Goal: Task Accomplishment & Management: Use online tool/utility

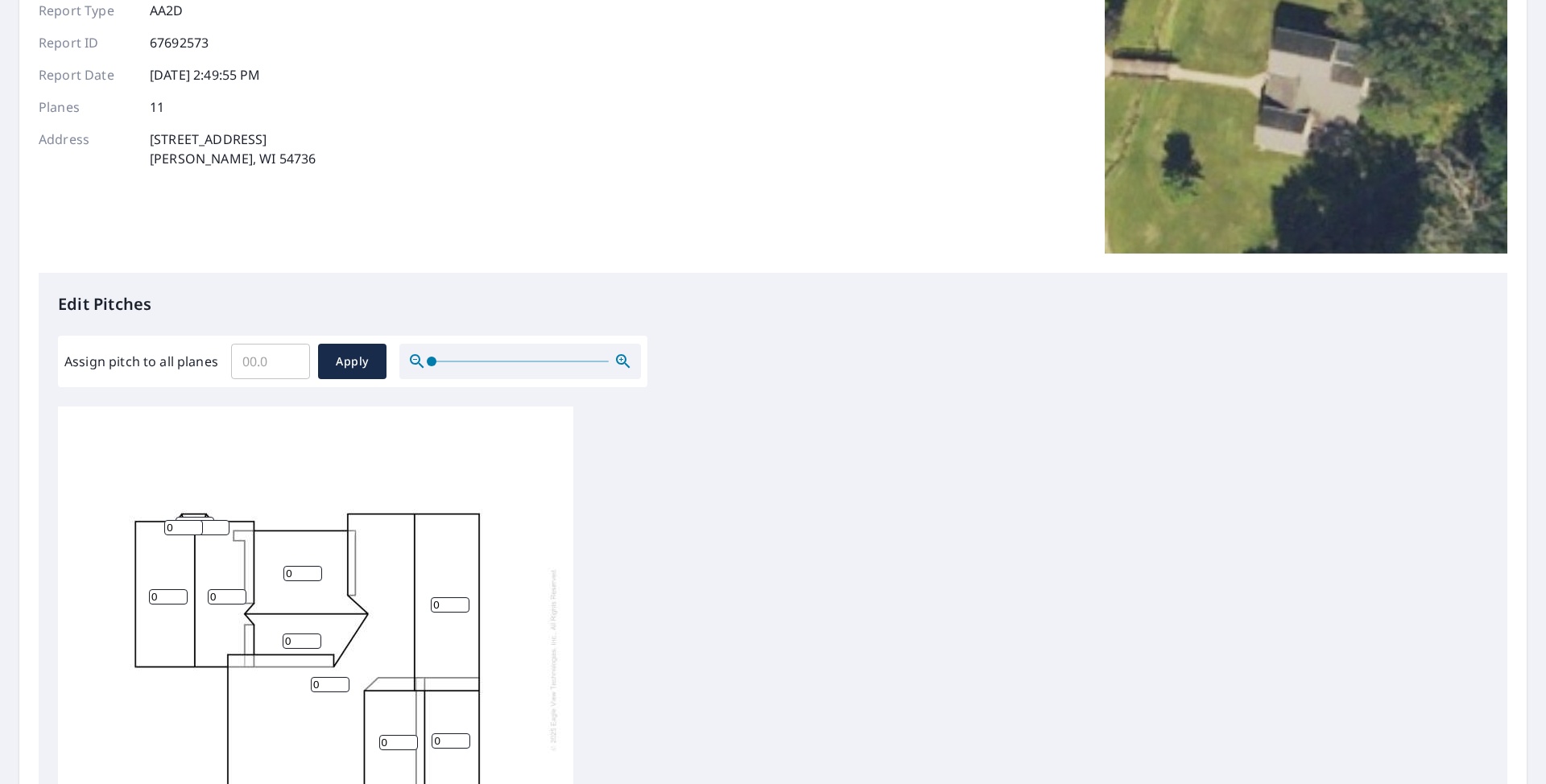
scroll to position [322, 0]
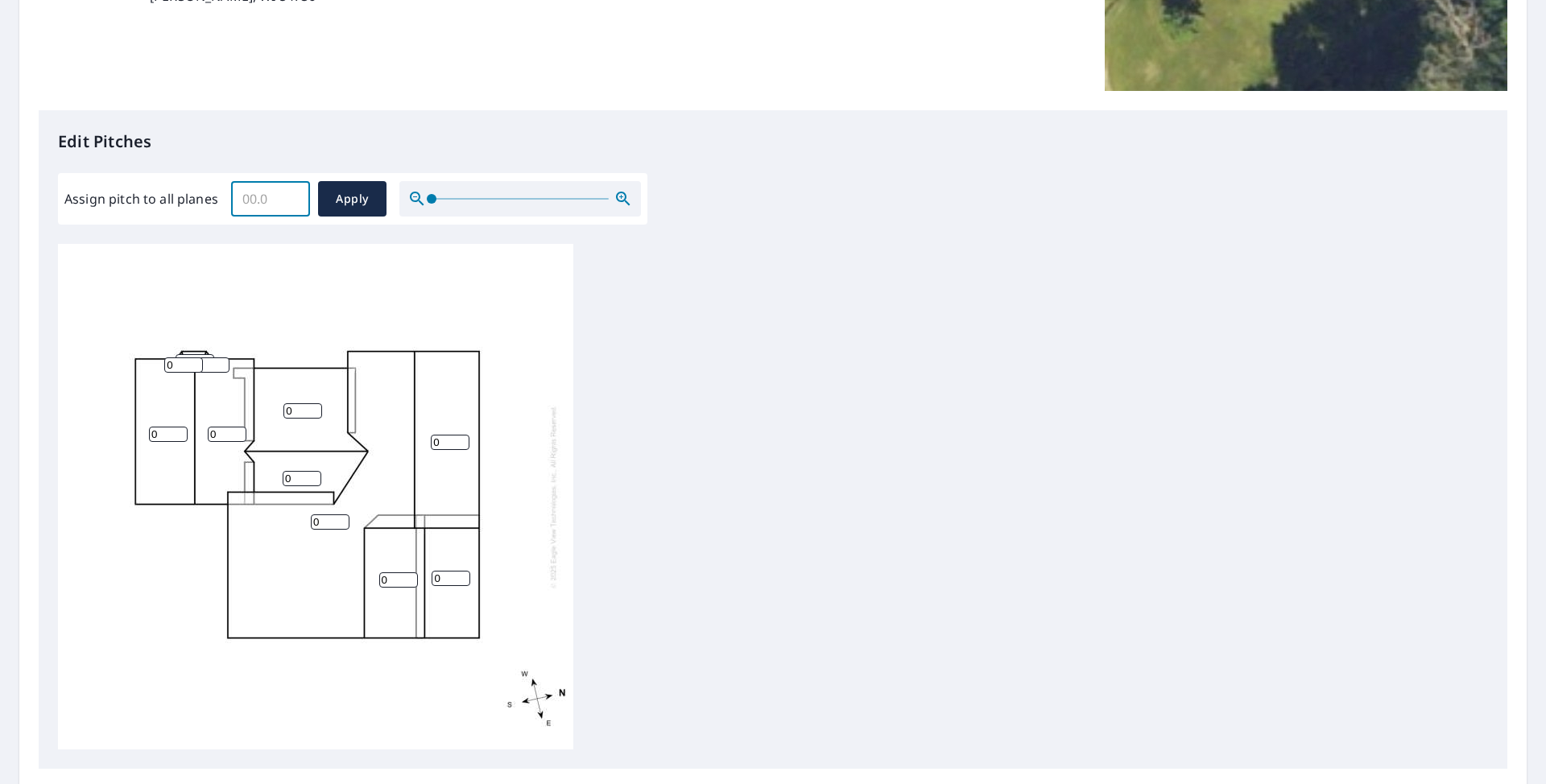
click at [273, 193] on input "Assign pitch to all planes" at bounding box center [270, 199] width 79 height 45
type input "6"
click at [358, 199] on span "Apply" at bounding box center [351, 199] width 43 height 20
type input "6"
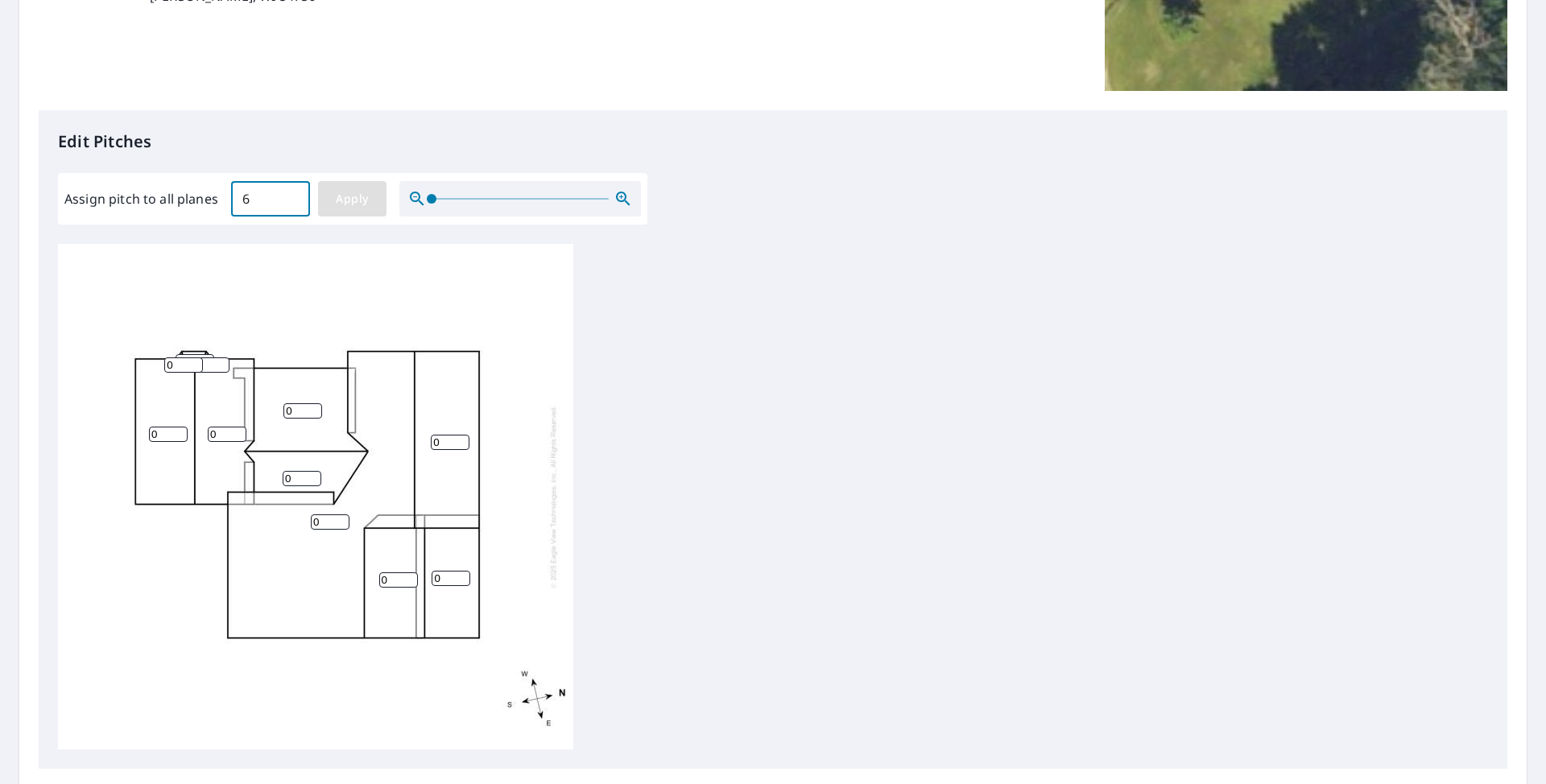
type input "6"
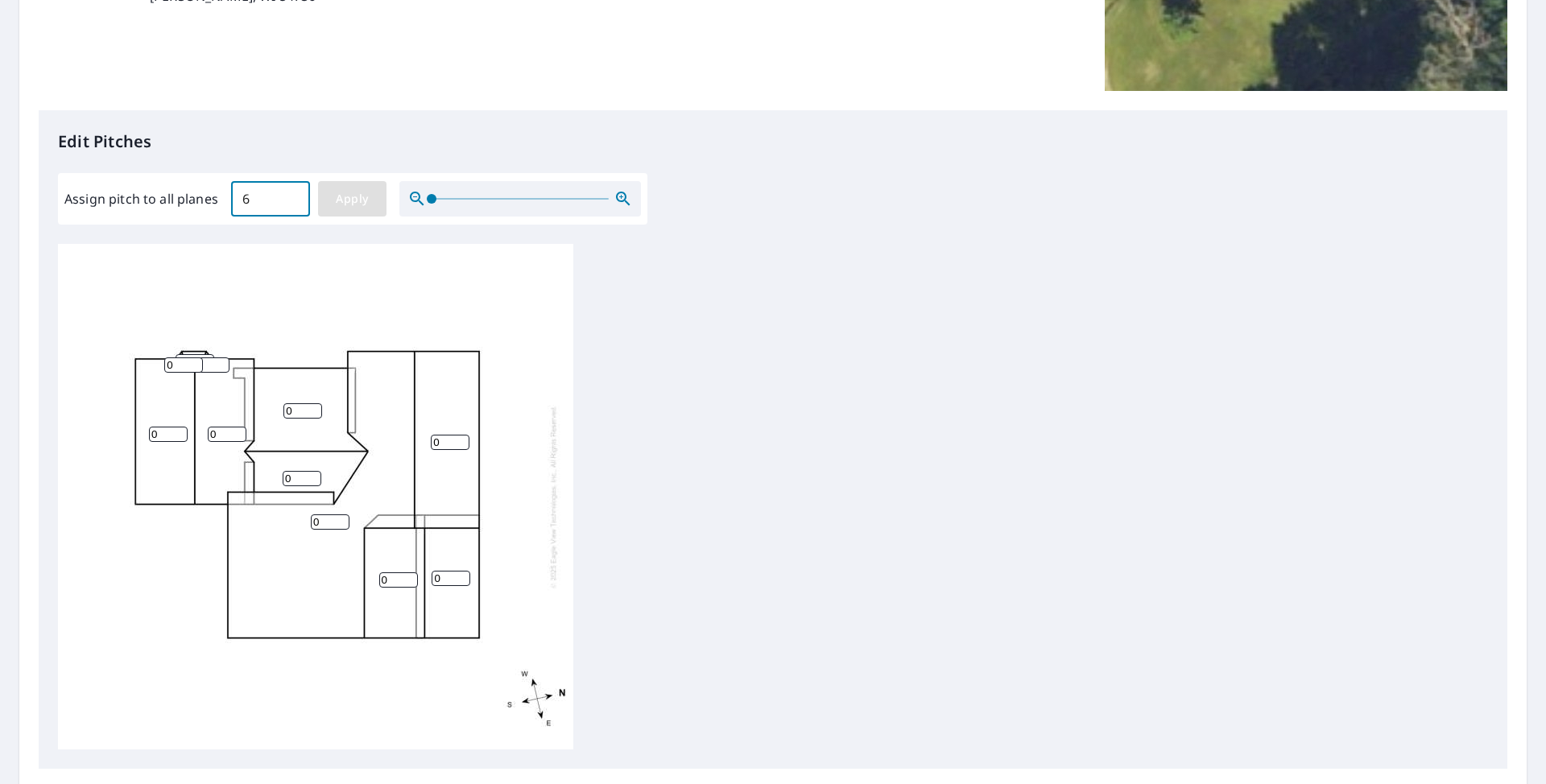
type input "6"
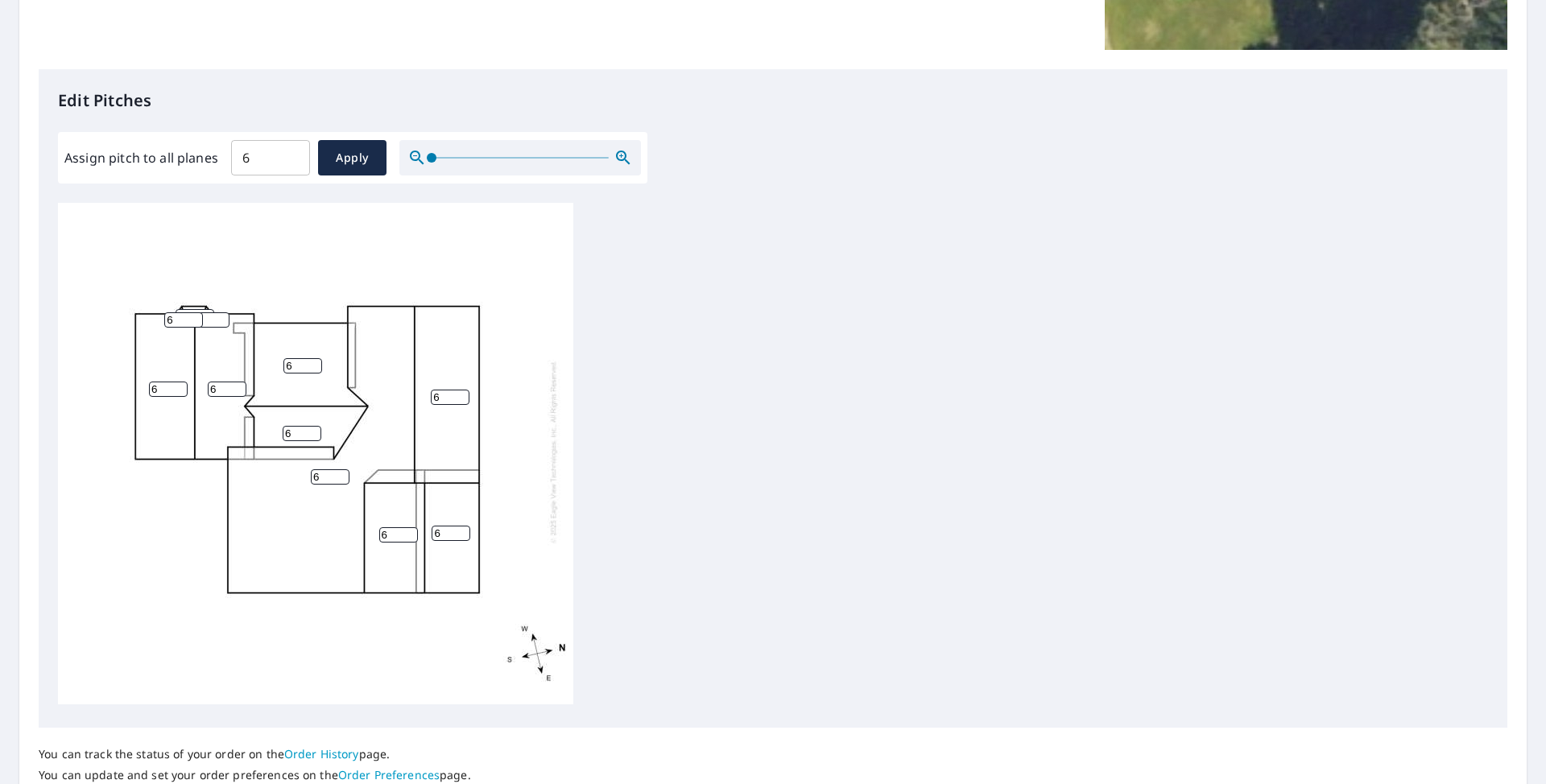
scroll to position [490, 0]
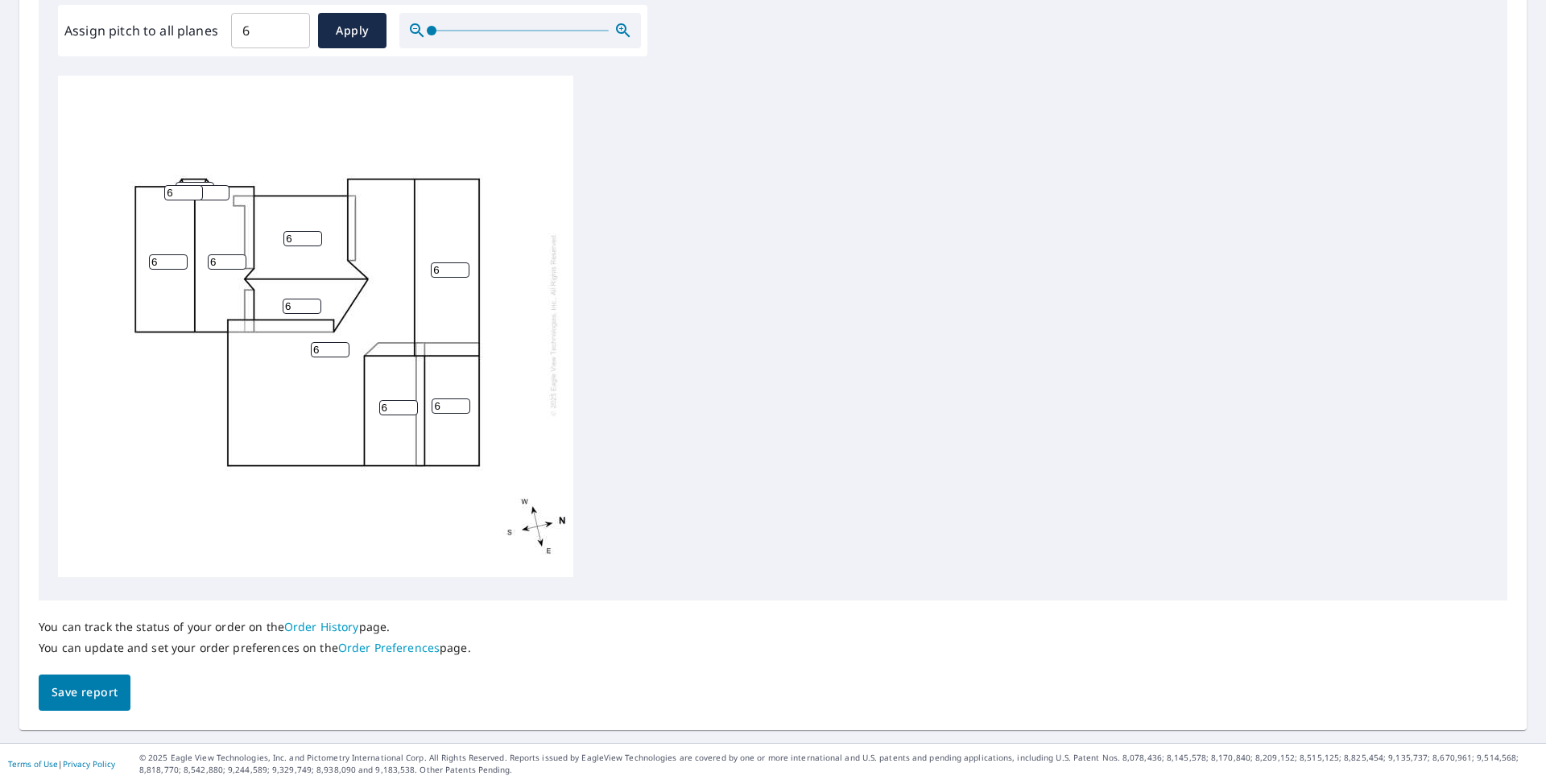
click at [69, 687] on span "Save report" at bounding box center [84, 692] width 66 height 20
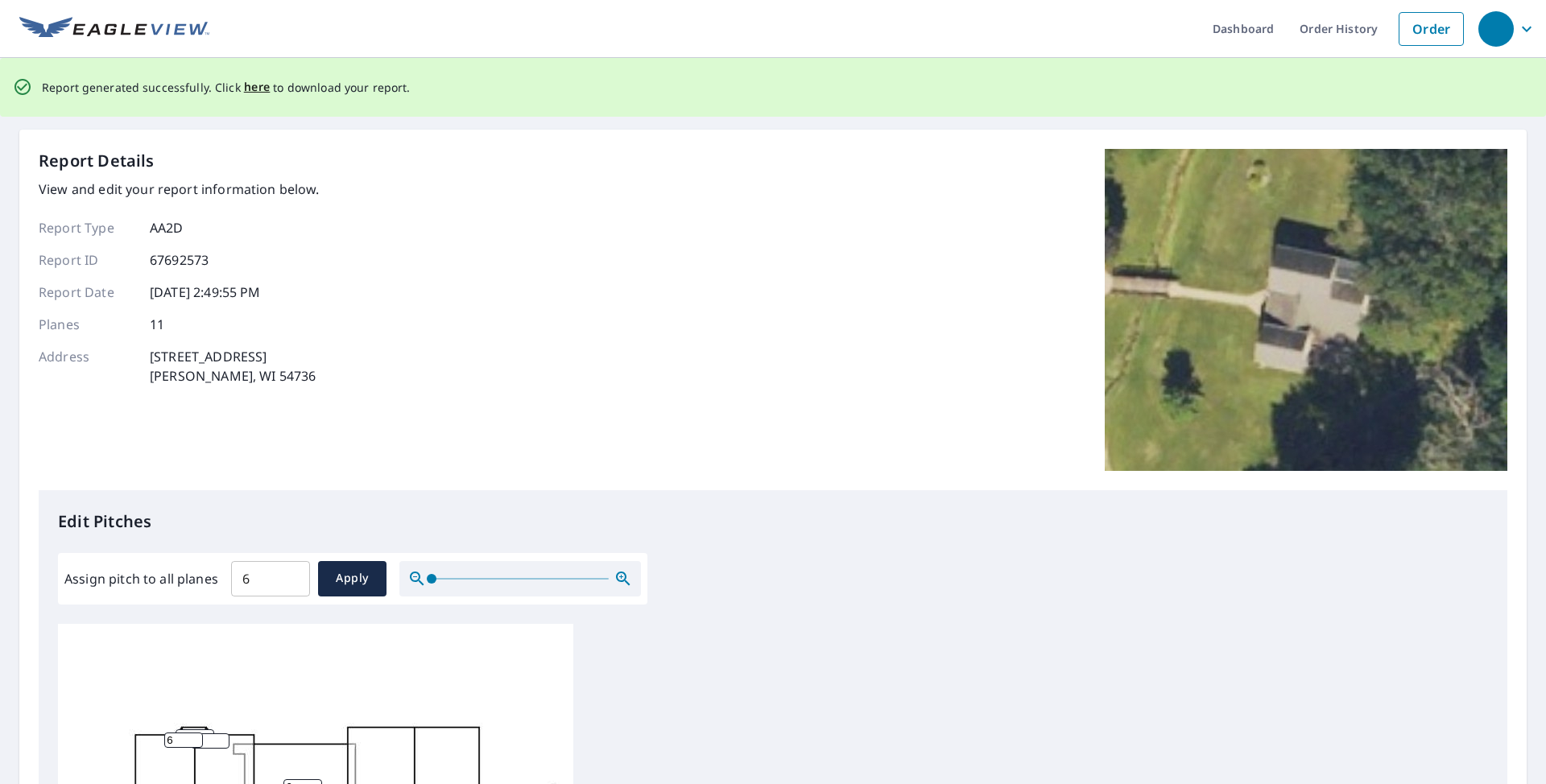
scroll to position [0, 0]
click at [249, 85] on span "here" at bounding box center [257, 88] width 27 height 20
